Goal: Transaction & Acquisition: Purchase product/service

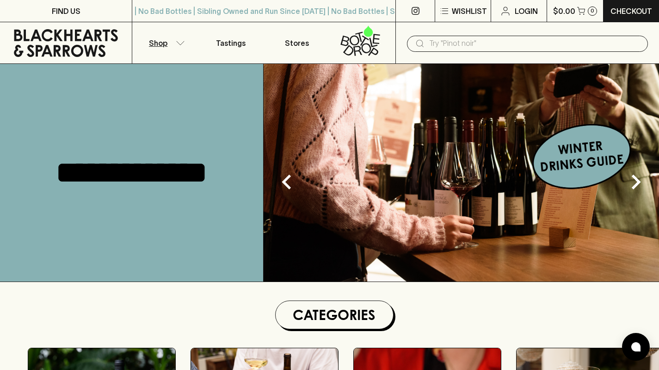
click at [179, 45] on icon "button" at bounding box center [180, 43] width 9 height 5
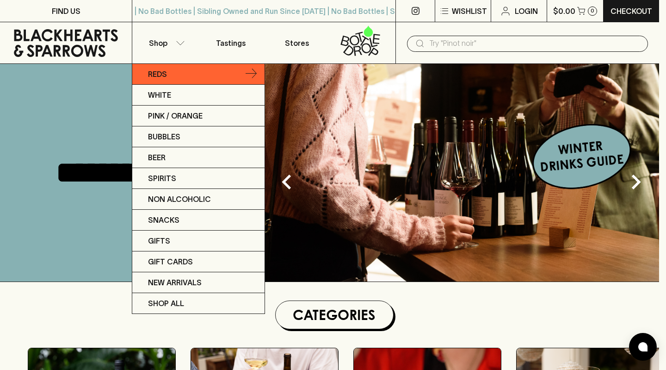
click at [170, 77] on link "Reds" at bounding box center [198, 74] width 132 height 21
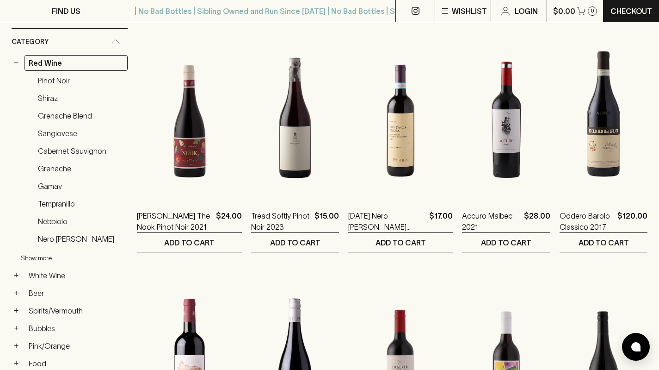
scroll to position [144, 0]
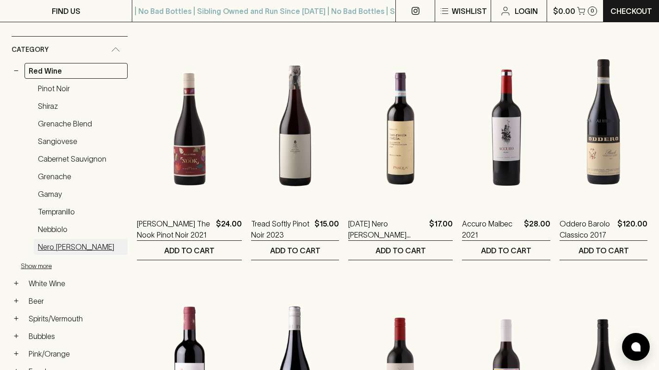
click at [62, 245] on link "Nero [PERSON_NAME]" at bounding box center [81, 247] width 94 height 16
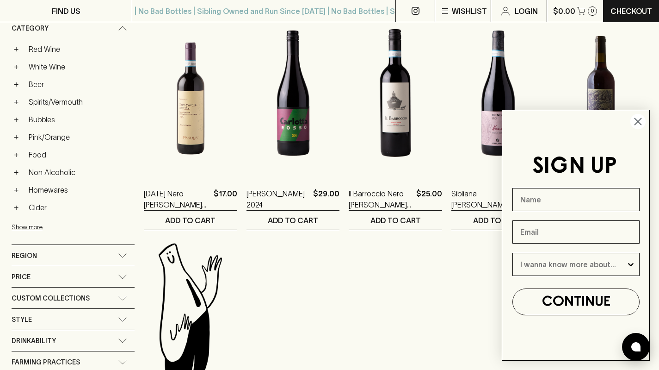
scroll to position [173, 0]
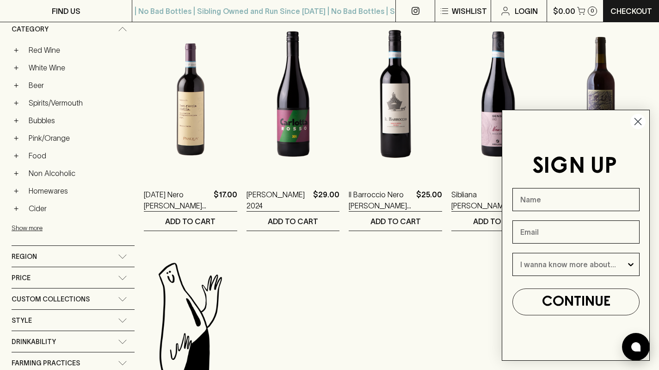
click at [634, 122] on circle "Close dialog" at bounding box center [637, 121] width 15 height 15
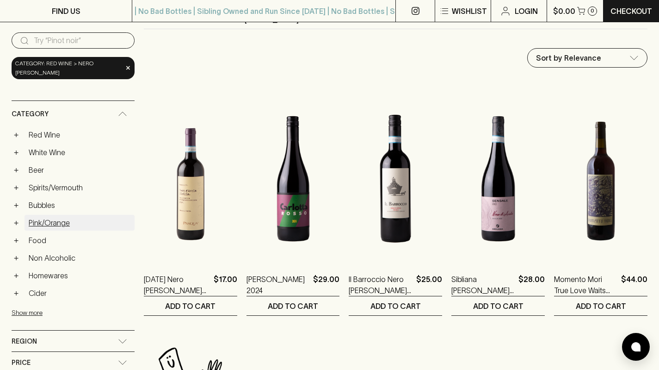
scroll to position [90, 0]
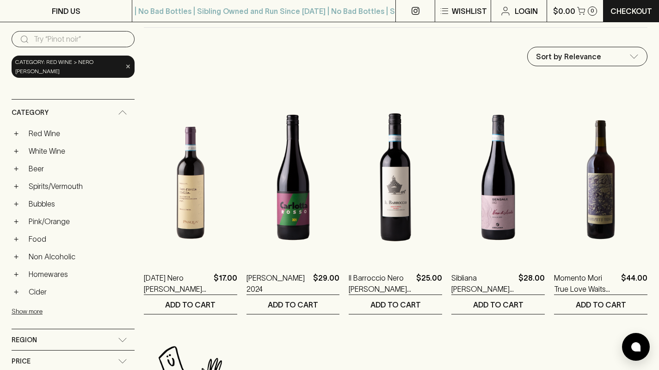
click at [125, 68] on span "×" at bounding box center [128, 67] width 6 height 10
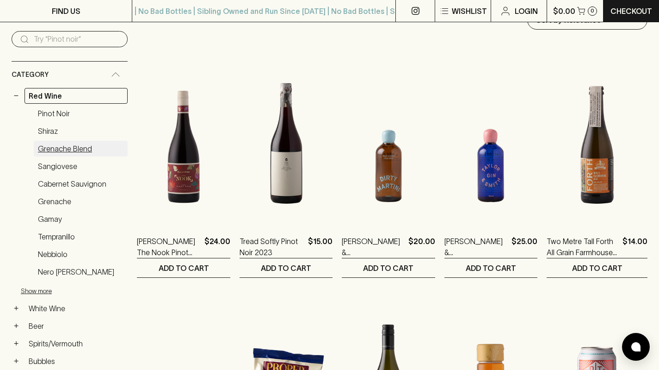
click at [83, 145] on link "Grenache Blend" at bounding box center [81, 149] width 94 height 16
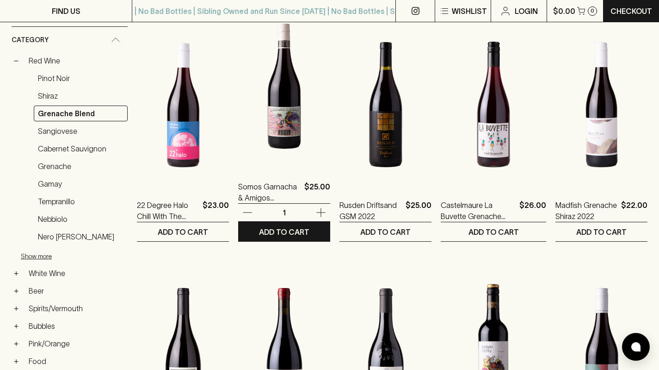
scroll to position [162, 0]
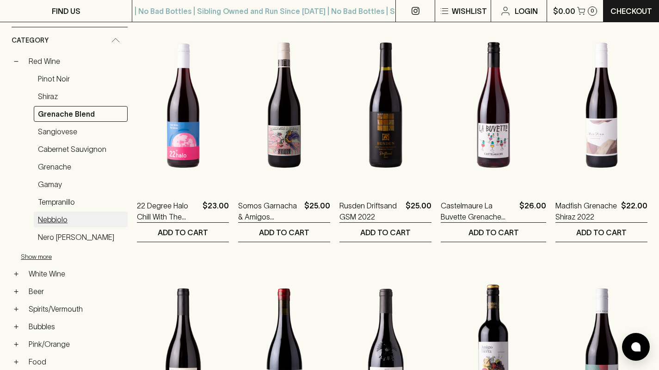
click at [55, 218] on link "Nebbiolo" at bounding box center [81, 219] width 94 height 16
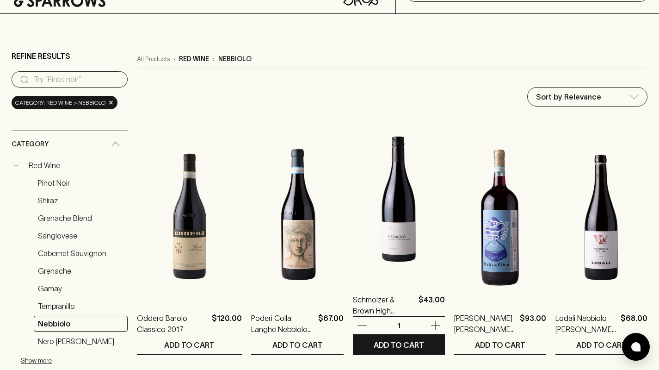
scroll to position [49, 0]
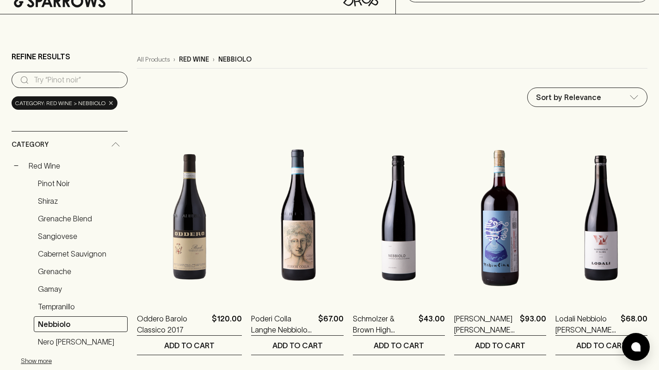
click at [108, 105] on span "×" at bounding box center [111, 103] width 6 height 10
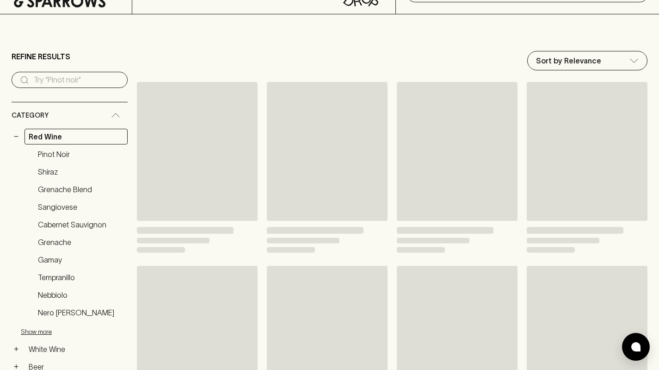
click at [108, 105] on div "Category" at bounding box center [70, 115] width 116 height 26
